Goal: Task Accomplishment & Management: Manage account settings

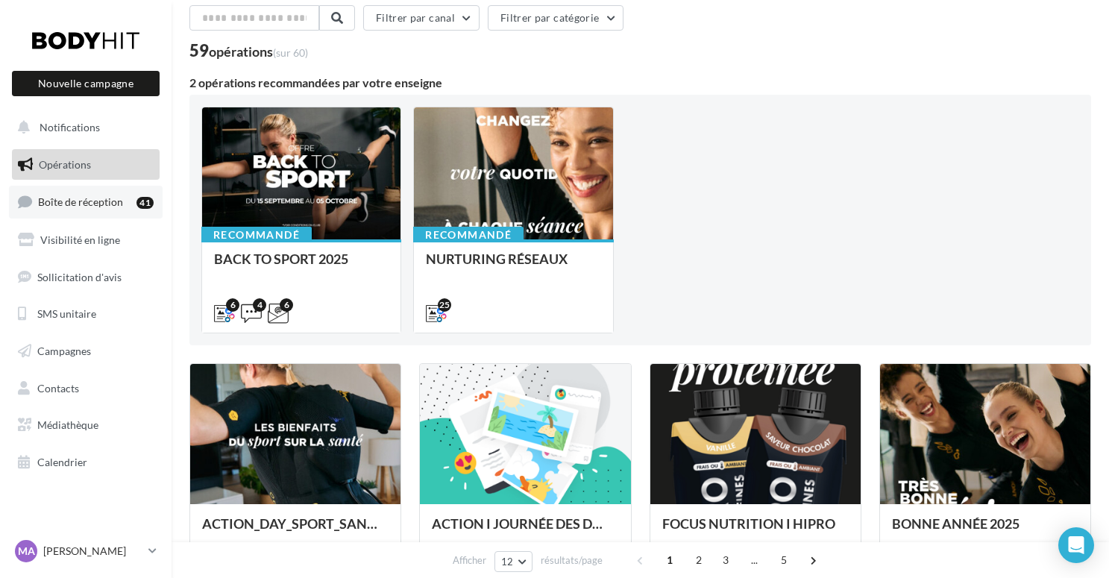
scroll to position [59, 0]
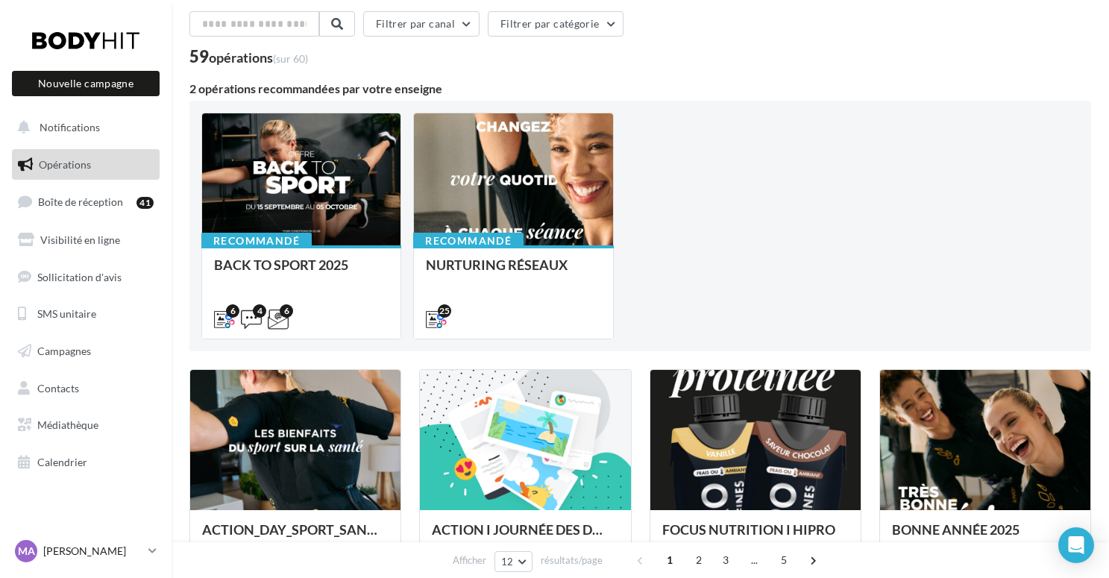
click at [89, 542] on div "MA [PERSON_NAME] [EMAIL_ADDRESS][DOMAIN_NAME]" at bounding box center [78, 551] width 127 height 22
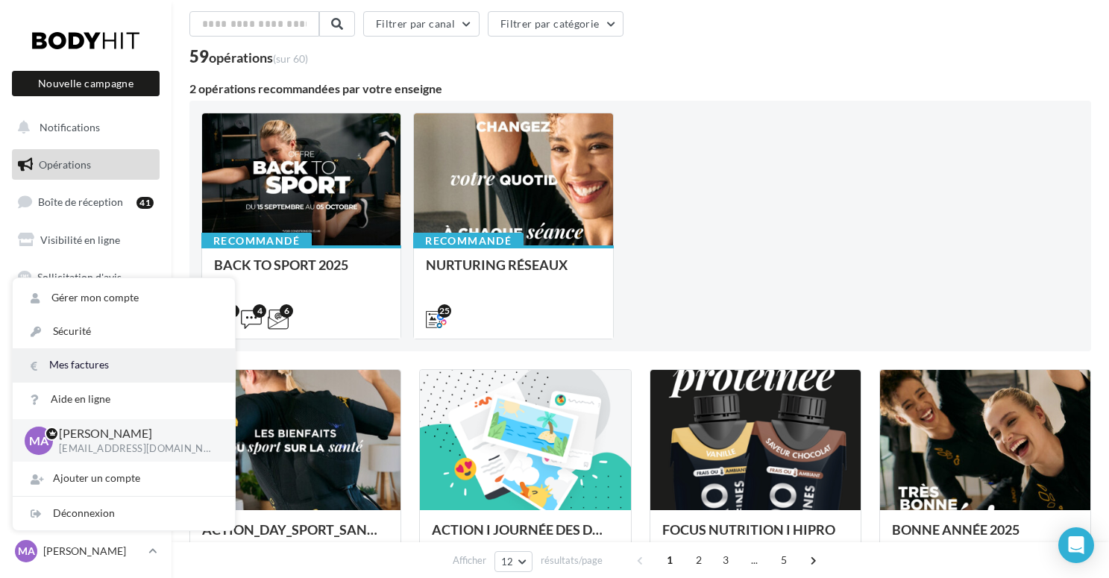
click at [83, 353] on link "Mes factures" at bounding box center [124, 365] width 222 height 34
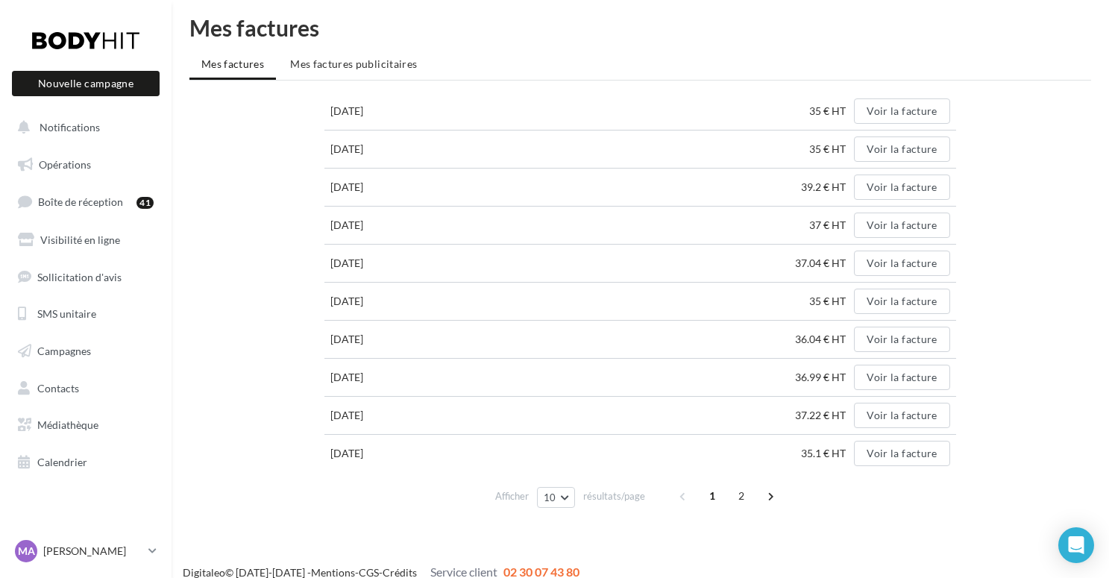
scroll to position [10, 0]
click at [869, 259] on button "Voir la facture" at bounding box center [901, 260] width 95 height 25
click at [886, 222] on button "Voir la facture" at bounding box center [901, 222] width 95 height 25
